Goal: Transaction & Acquisition: Purchase product/service

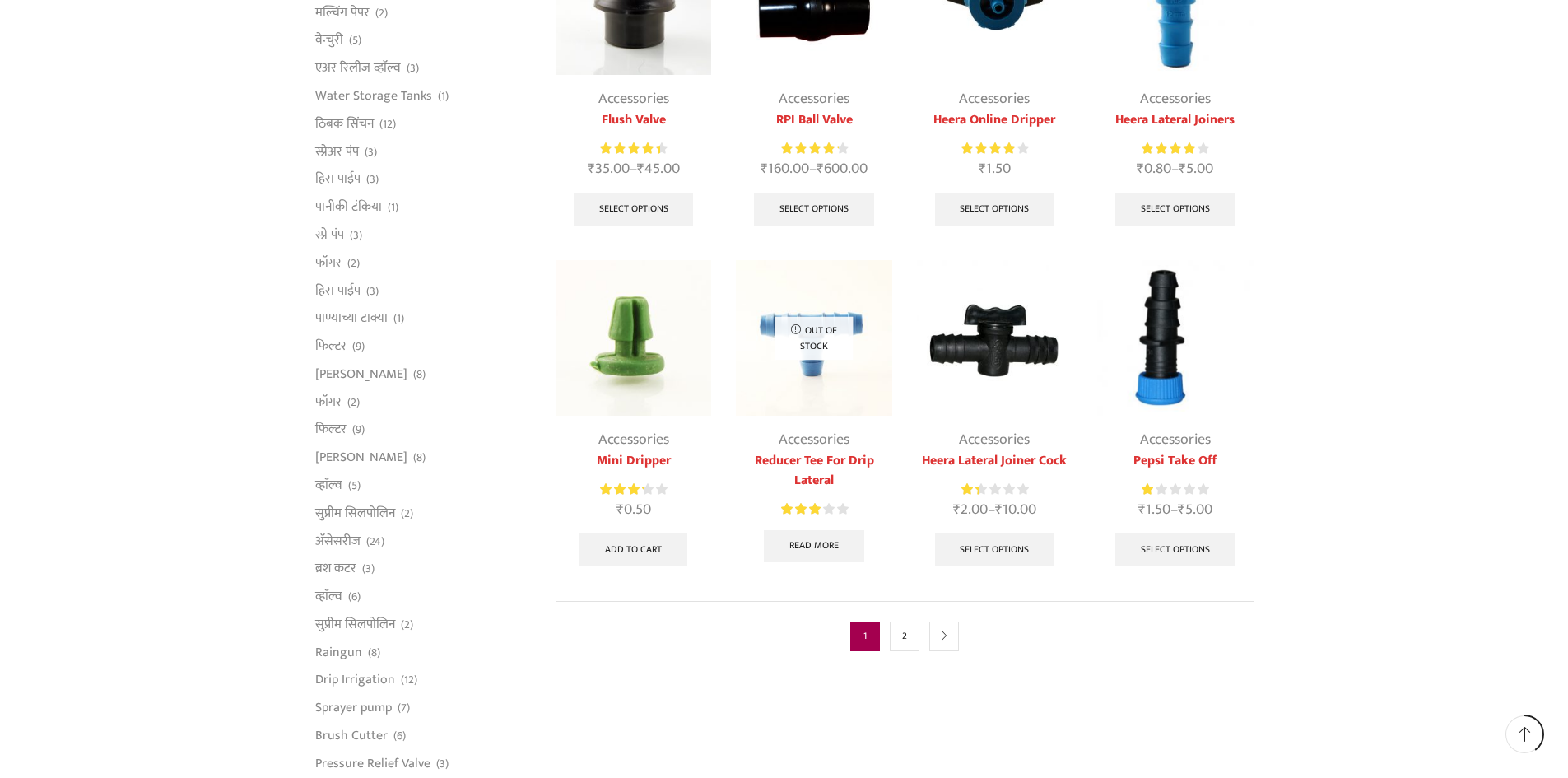
scroll to position [659, 0]
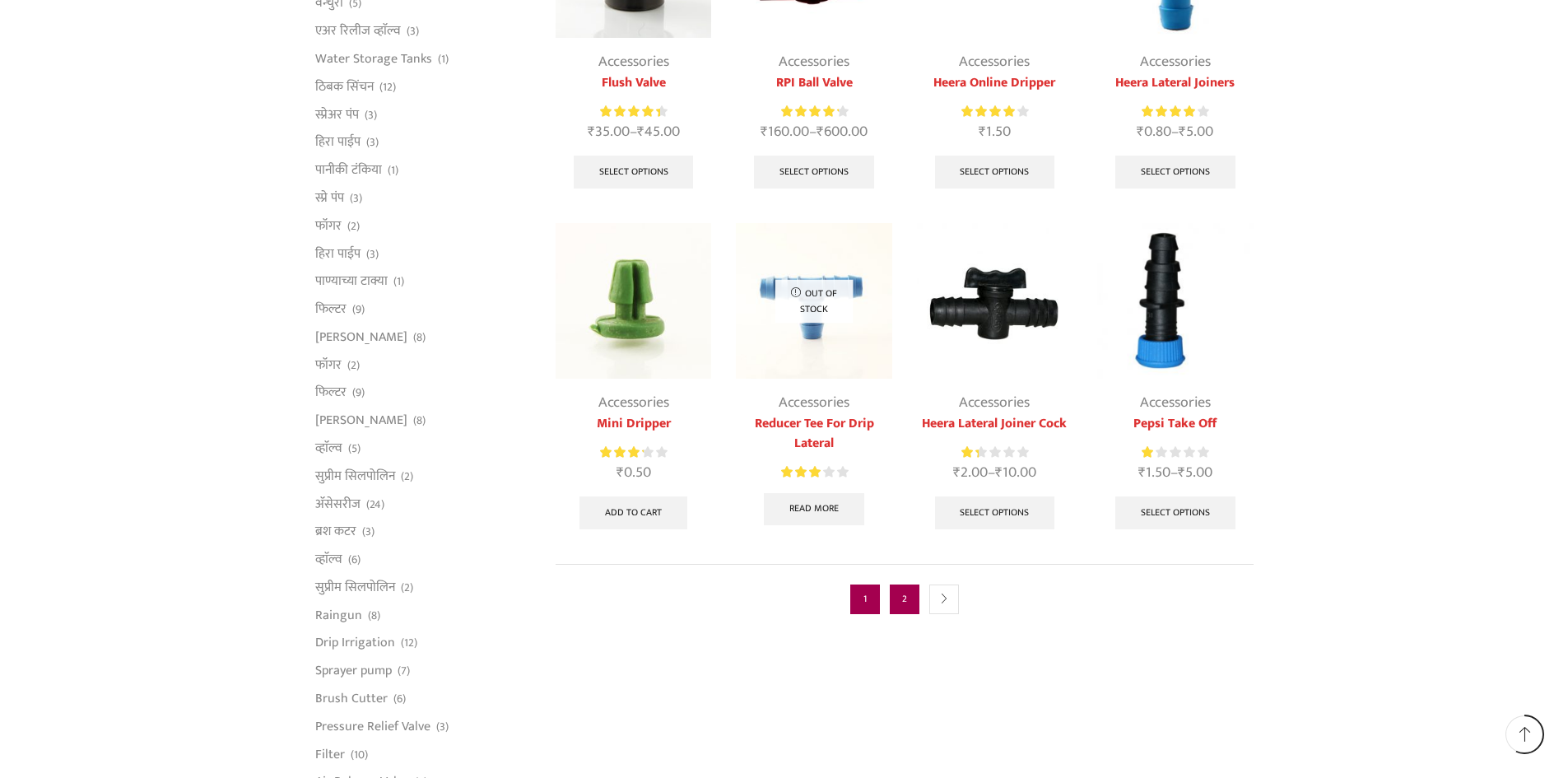
click at [902, 601] on link "2" at bounding box center [905, 600] width 30 height 30
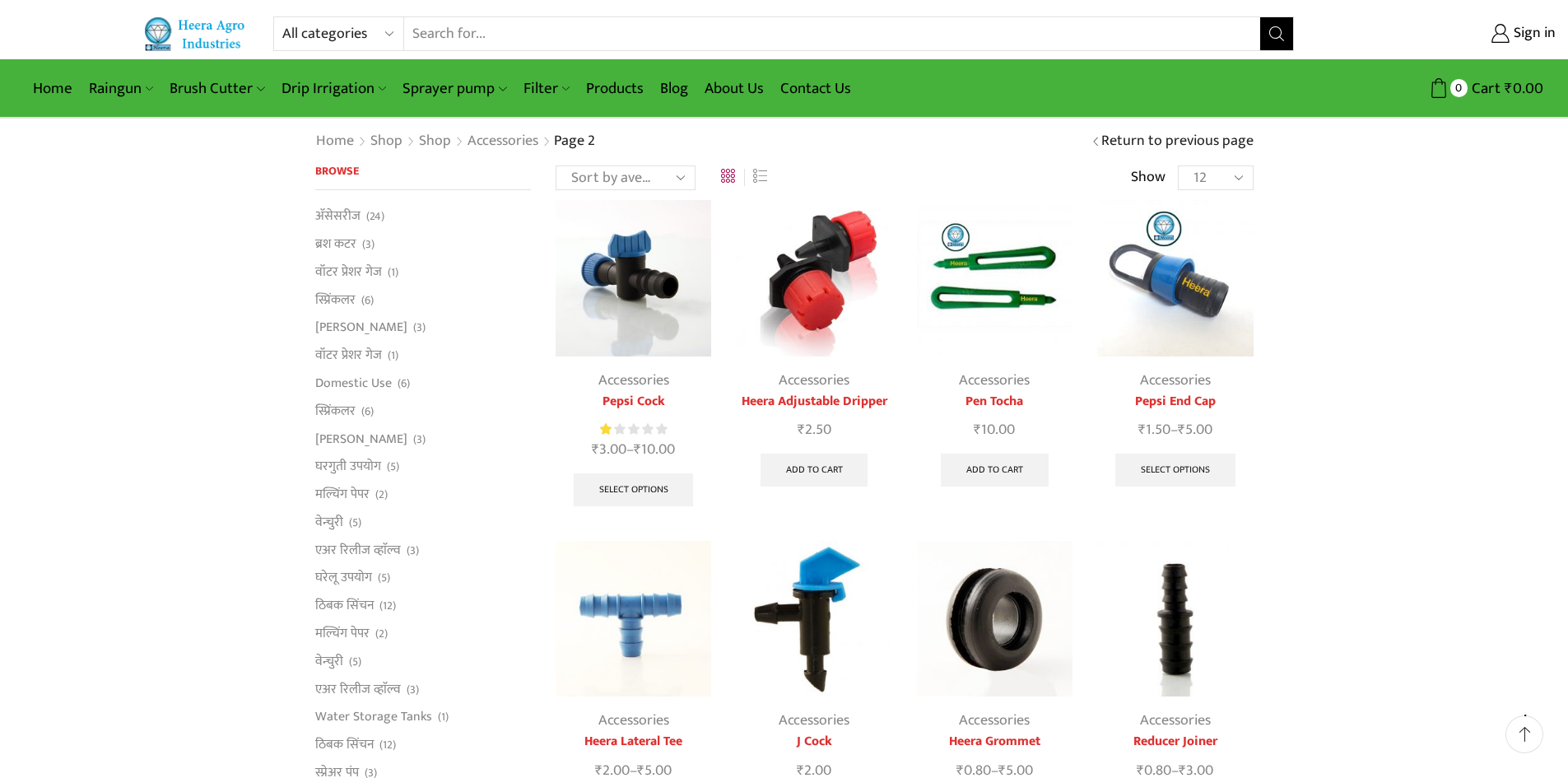
scroll to position [411, 0]
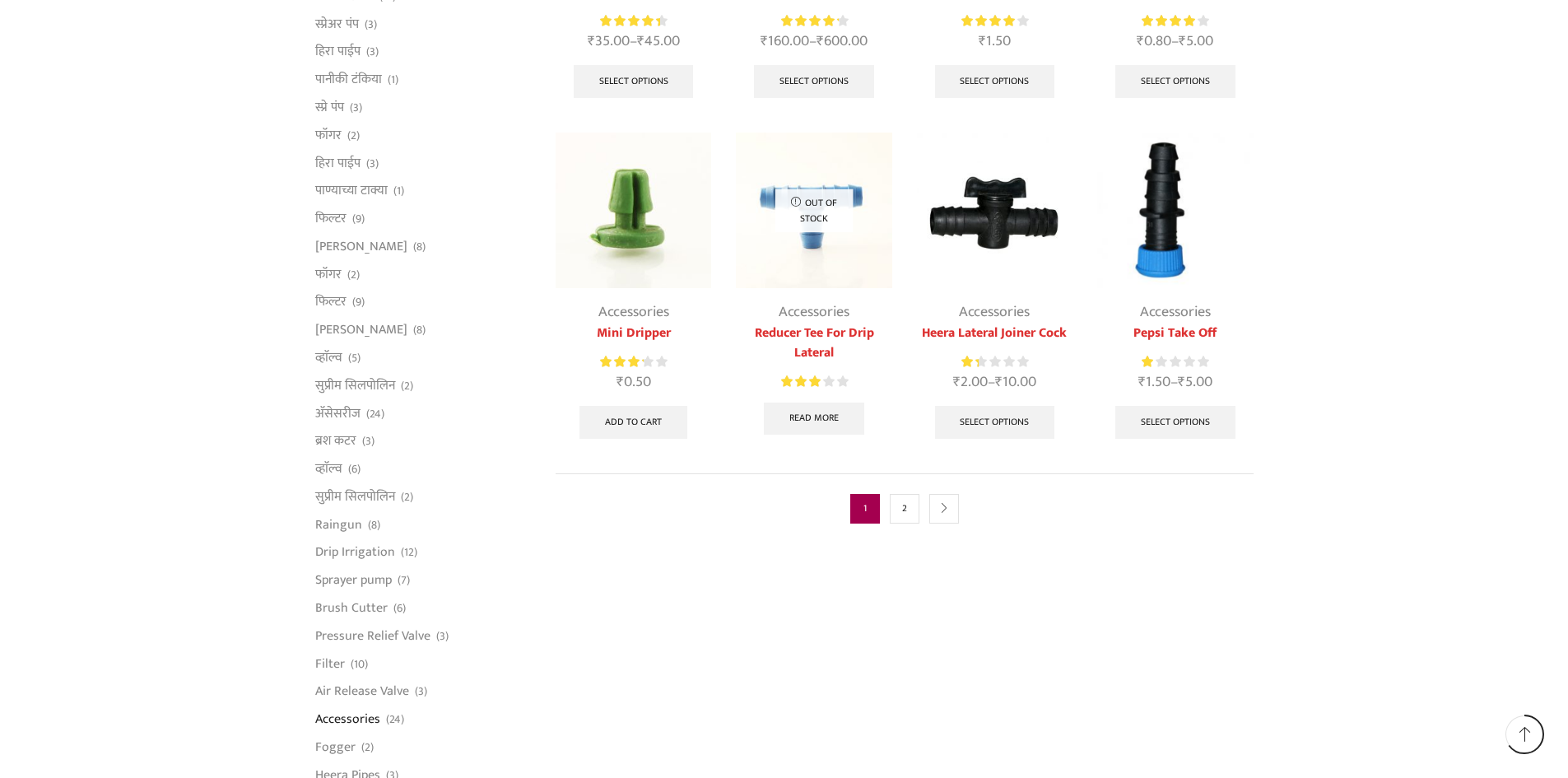
scroll to position [906, 0]
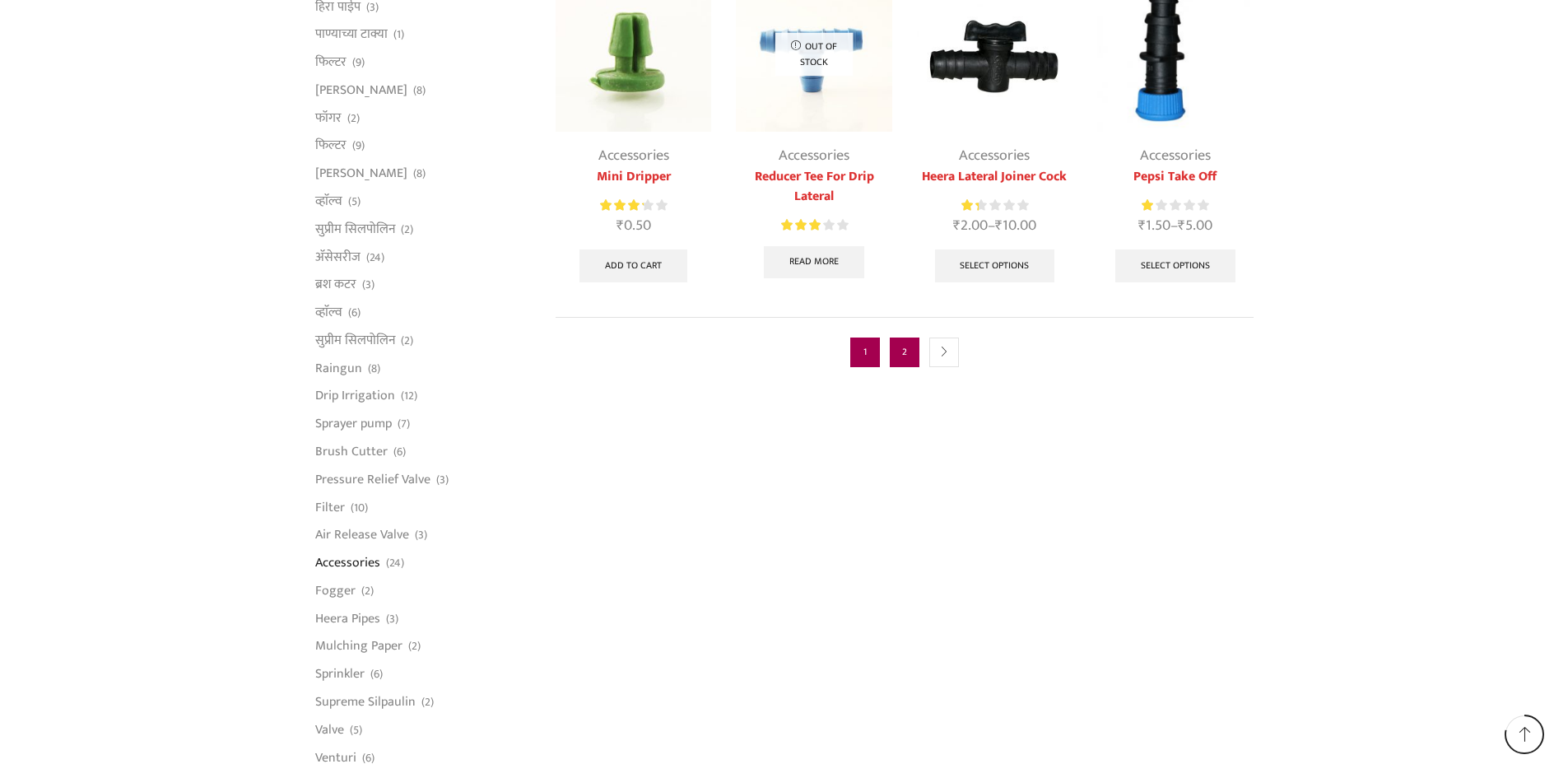
click at [910, 344] on link "2" at bounding box center [905, 353] width 30 height 30
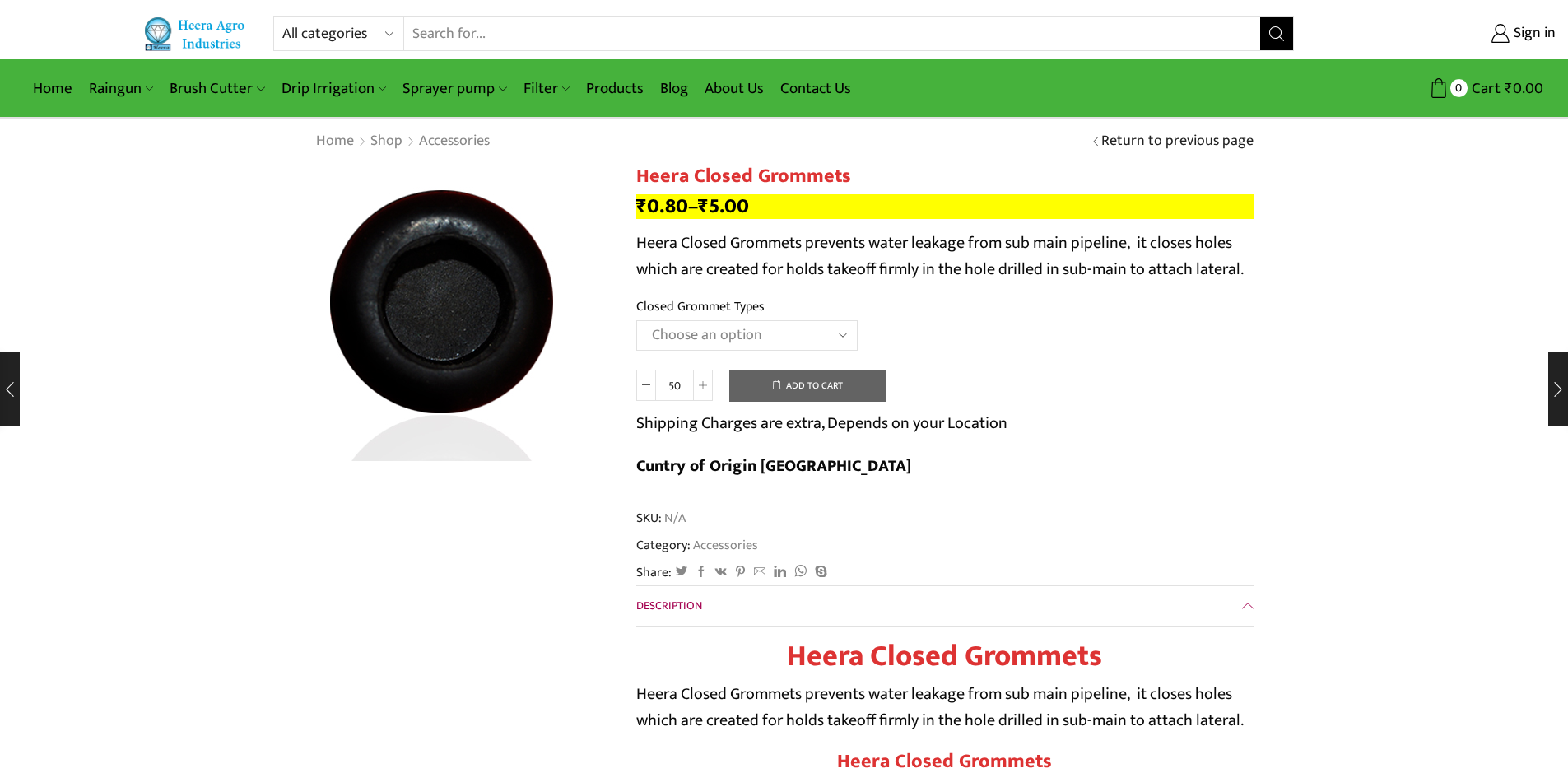
click at [530, 328] on img at bounding box center [437, 307] width 411 height 411
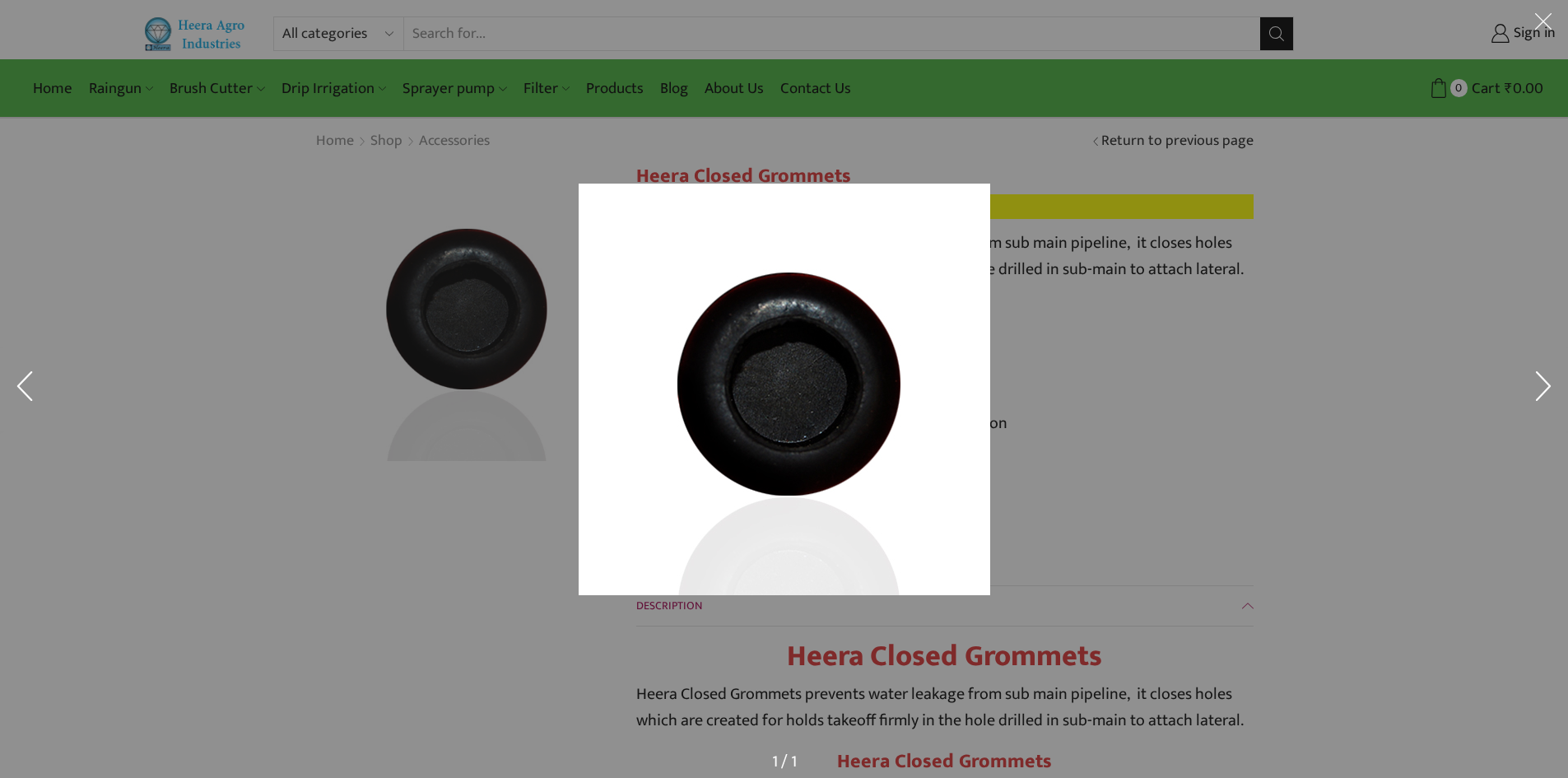
click at [1484, 377] on div at bounding box center [1036, 410] width 915 height 454
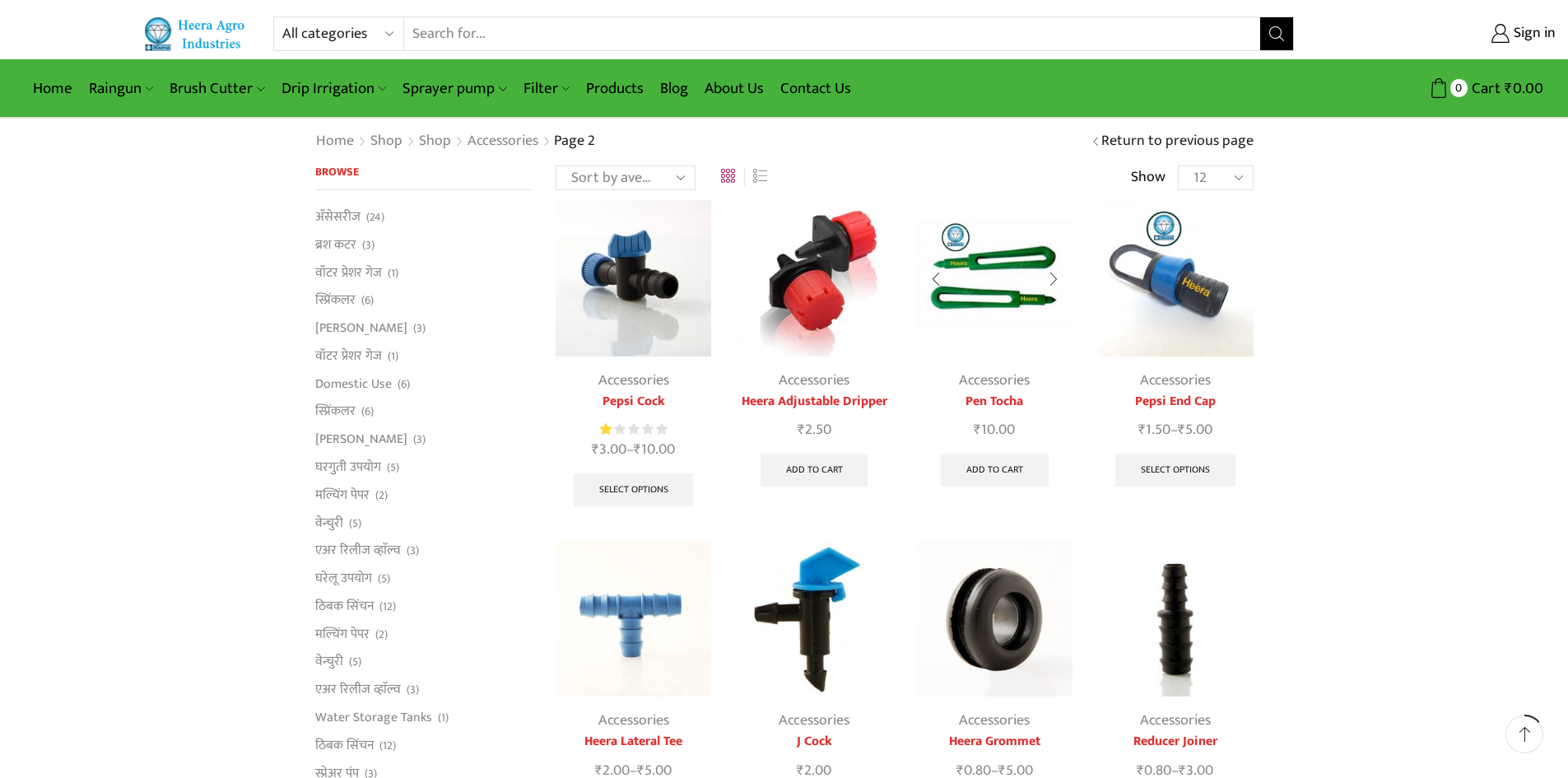
scroll to position [247, 0]
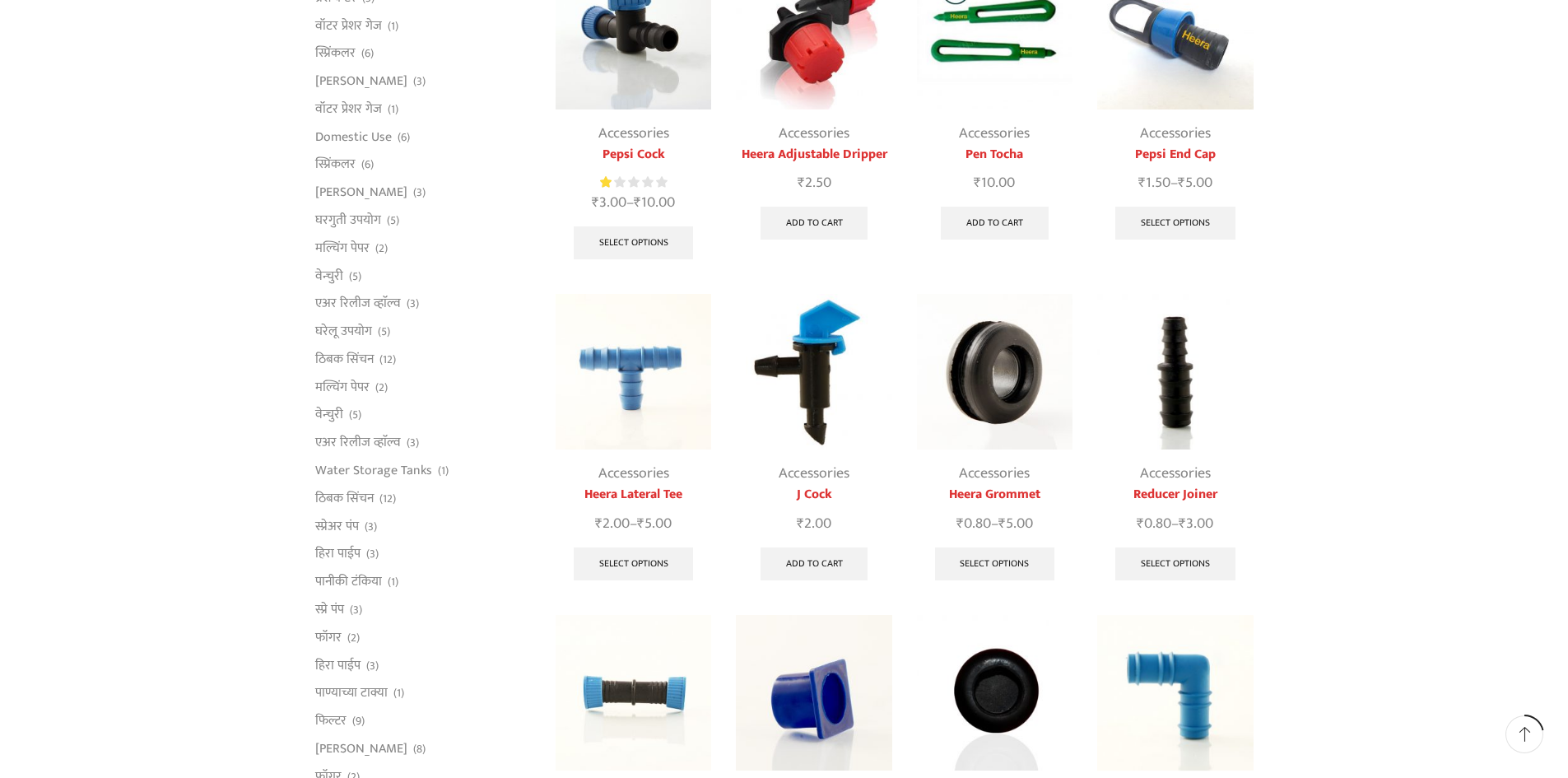
click at [966, 486] on link "Heera Grommet" at bounding box center [995, 495] width 156 height 20
